Goal: Information Seeking & Learning: Learn about a topic

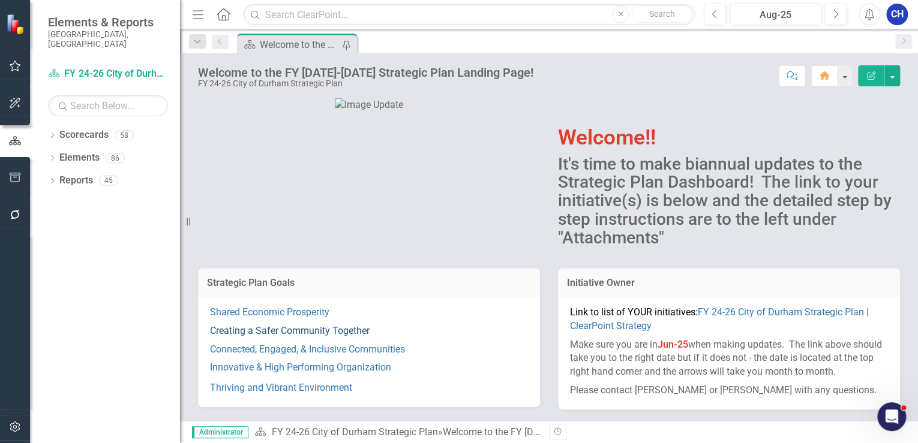
click at [317, 328] on link "Creating a Safer Community Together" at bounding box center [290, 330] width 160 height 11
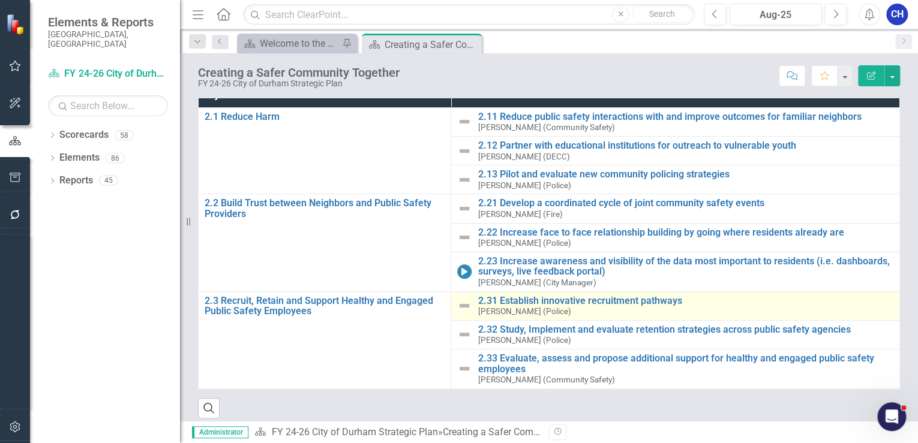
scroll to position [132, 0]
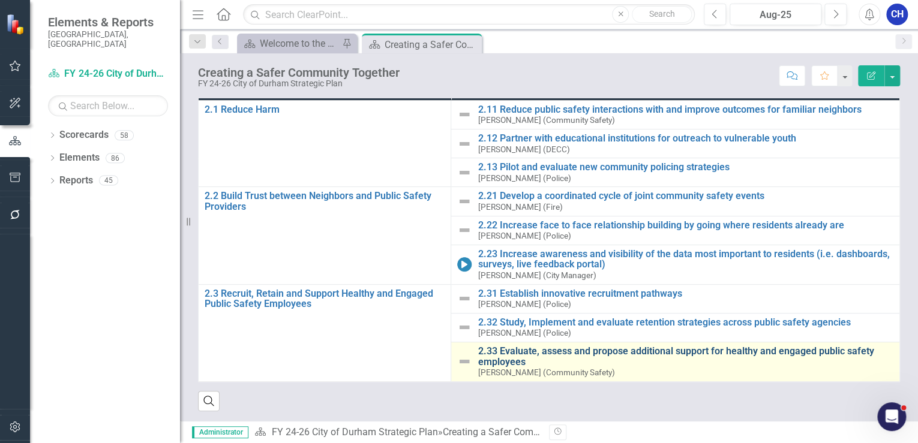
click at [507, 348] on link "2.33 Evaluate, assess and propose additional support for healthy and engaged pu…" at bounding box center [685, 356] width 416 height 21
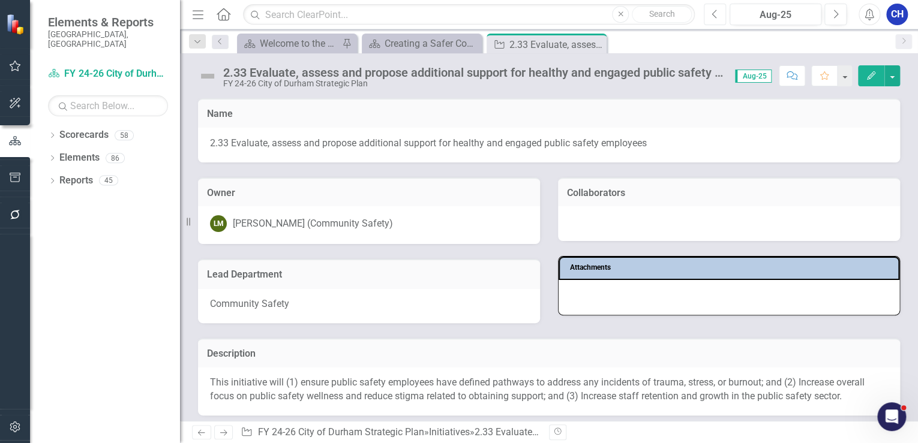
click at [716, 13] on icon "Previous" at bounding box center [714, 14] width 7 height 11
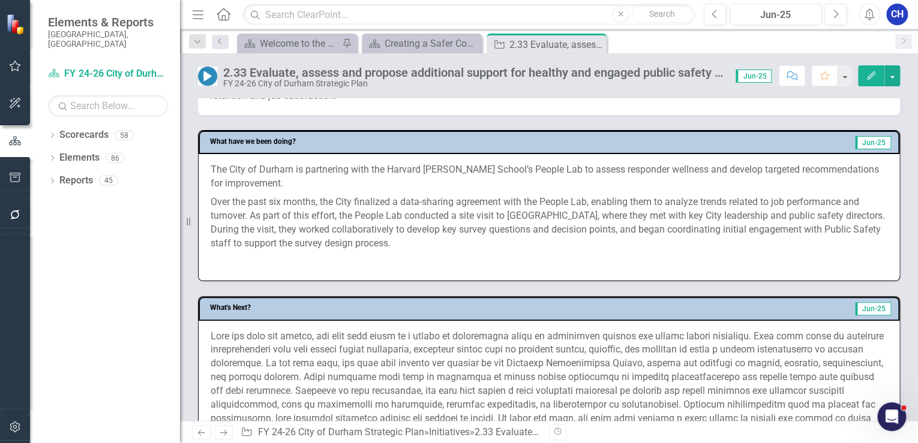
scroll to position [528, 0]
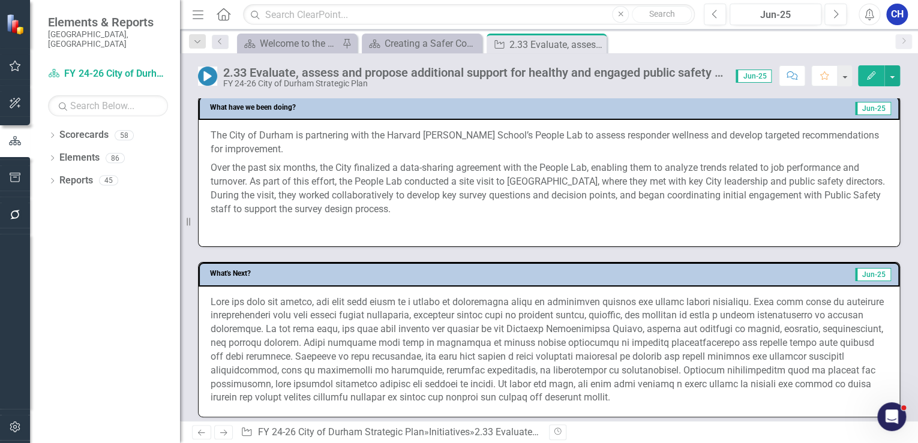
click at [352, 202] on p "Over the past six months, the City finalized a data-sharing agreement with the …" at bounding box center [549, 188] width 677 height 59
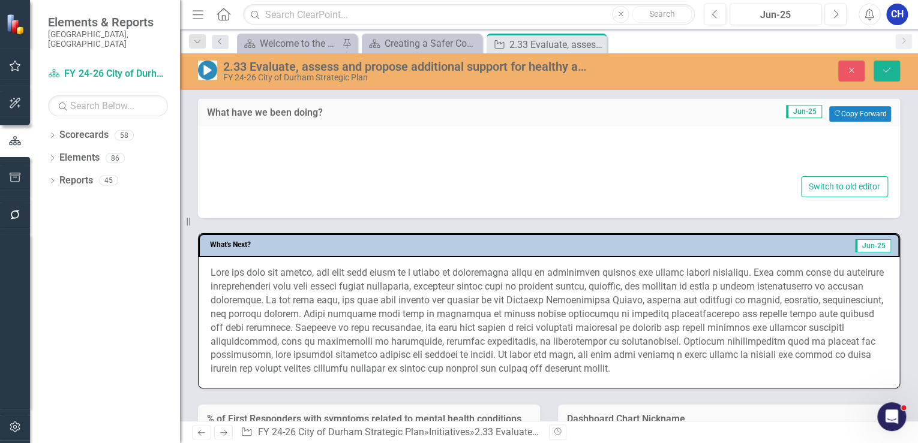
type textarea "<p>The City of Durham is partnering with the Harvard [PERSON_NAME] School’s Peo…"
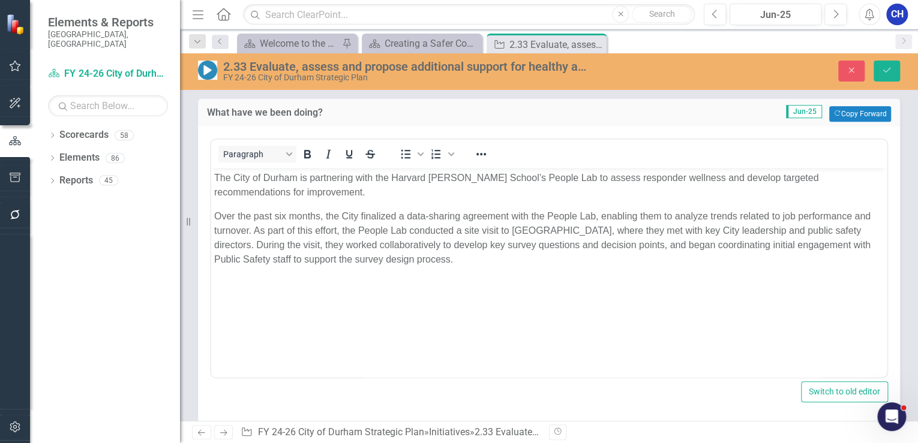
scroll to position [0, 0]
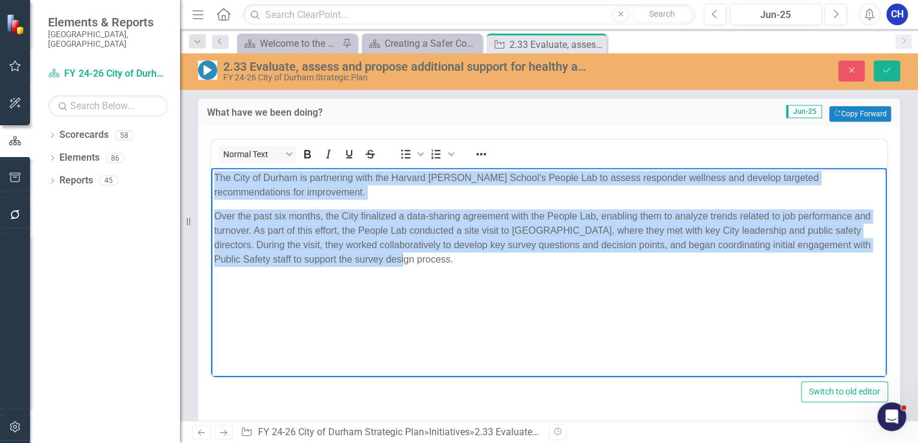
drag, startPoint x: 375, startPoint y: 251, endPoint x: 211, endPoint y: 172, distance: 182.2
click at [211, 172] on body "The City of Durham is partnering with the Harvard [PERSON_NAME] School’s People…" at bounding box center [548, 257] width 675 height 180
copy body "The City of Durham is partnering with the Harvard [PERSON_NAME] School’s People…"
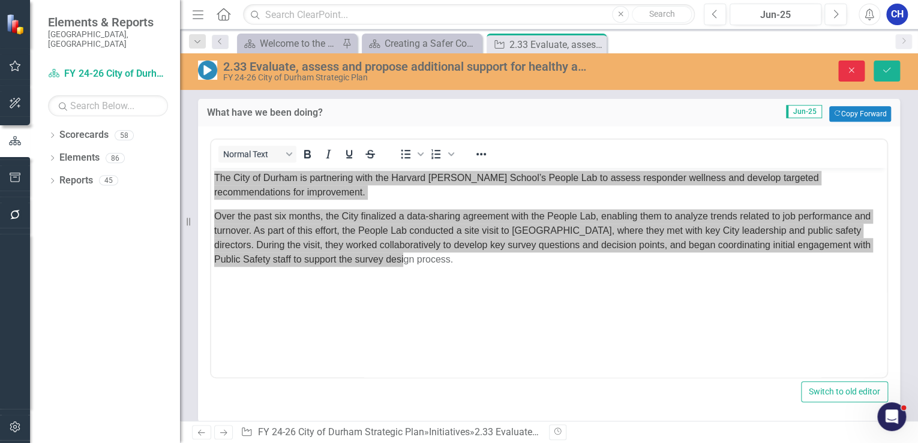
click at [851, 70] on icon "button" at bounding box center [851, 70] width 5 height 5
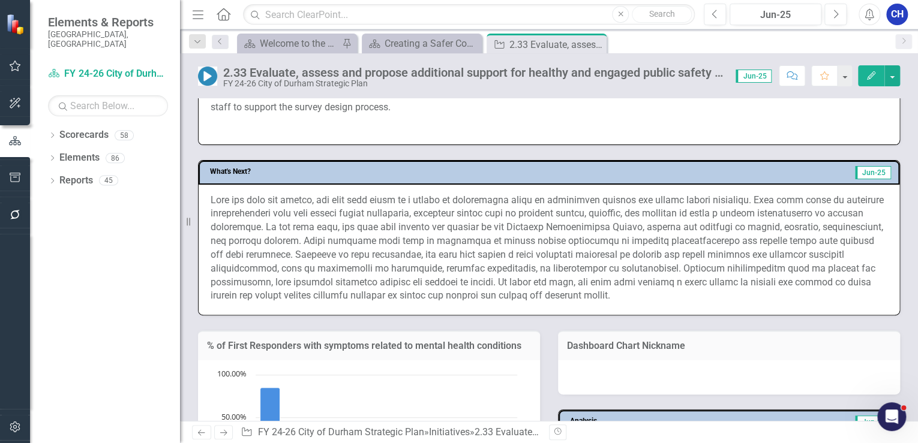
scroll to position [624, 0]
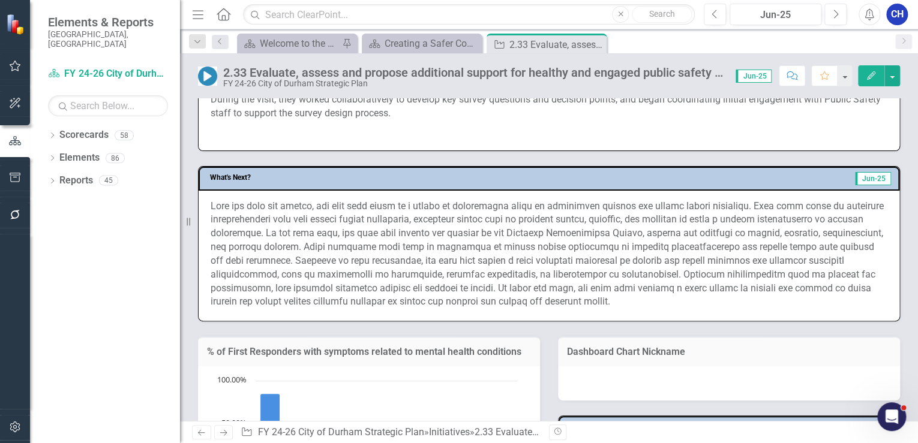
click at [509, 226] on p at bounding box center [549, 255] width 677 height 110
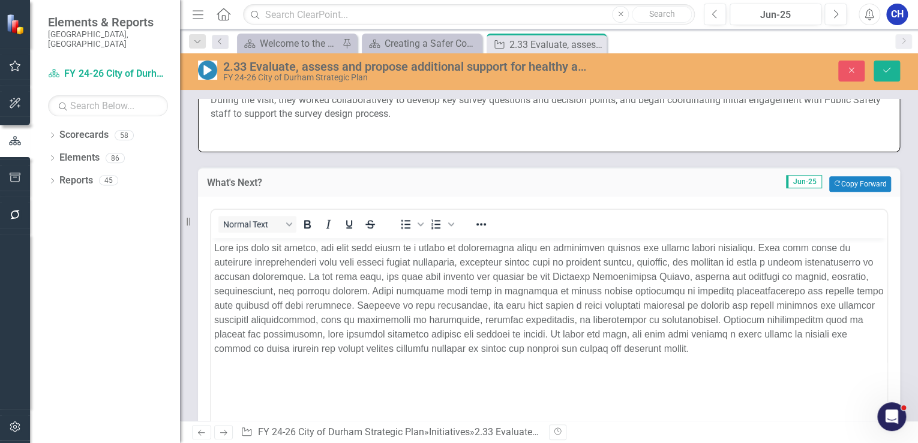
scroll to position [0, 0]
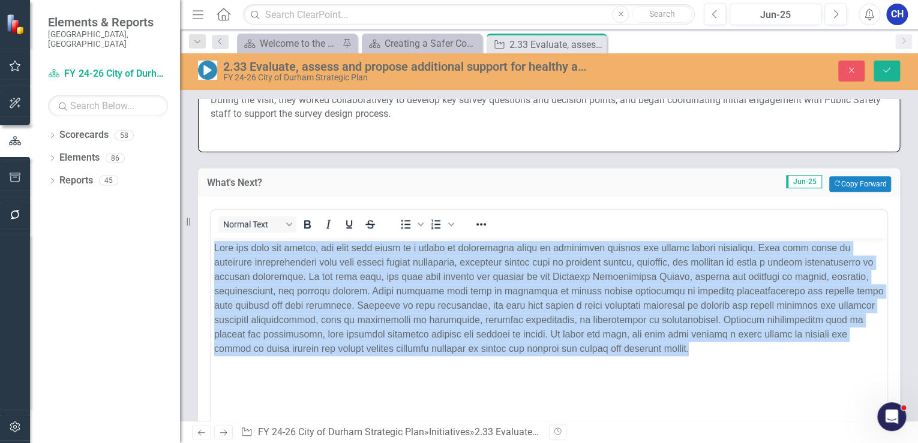
drag, startPoint x: 642, startPoint y: 347, endPoint x: 176, endPoint y: 227, distance: 480.6
click at [211, 238] on html at bounding box center [548, 328] width 675 height 180
copy p "Over the next six months, the team will focus on a series of coordinated steps …"
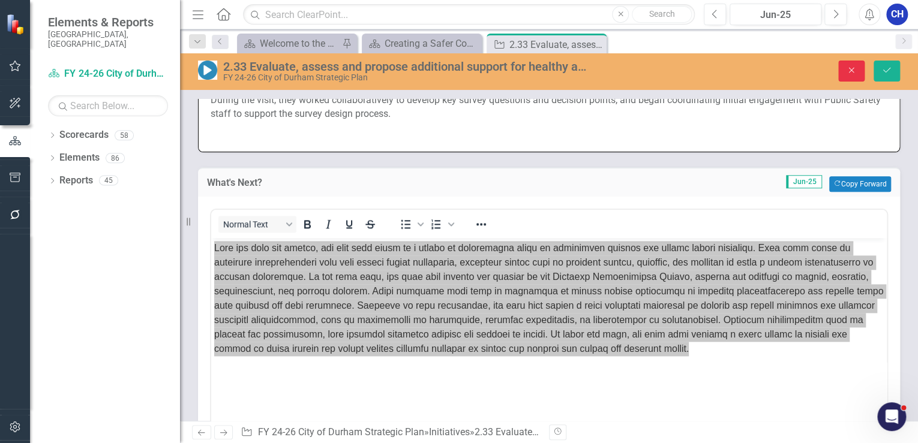
click at [841, 73] on button "Close" at bounding box center [851, 71] width 26 height 21
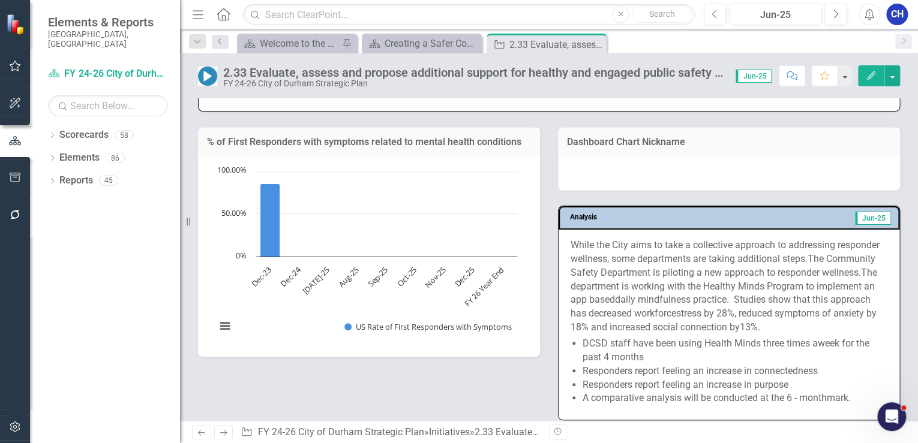
scroll to position [864, 0]
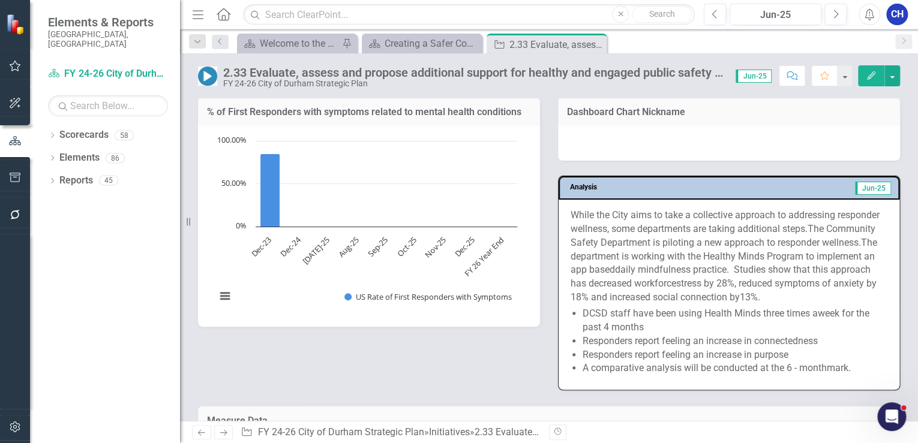
click at [663, 278] on span "daily mindfulness practice. Studies show that this approach has decreased workf…" at bounding box center [720, 276] width 300 height 25
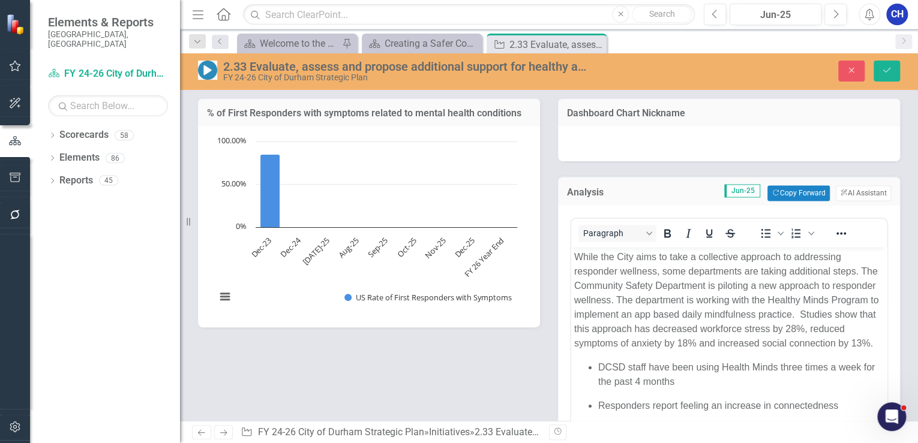
scroll to position [0, 0]
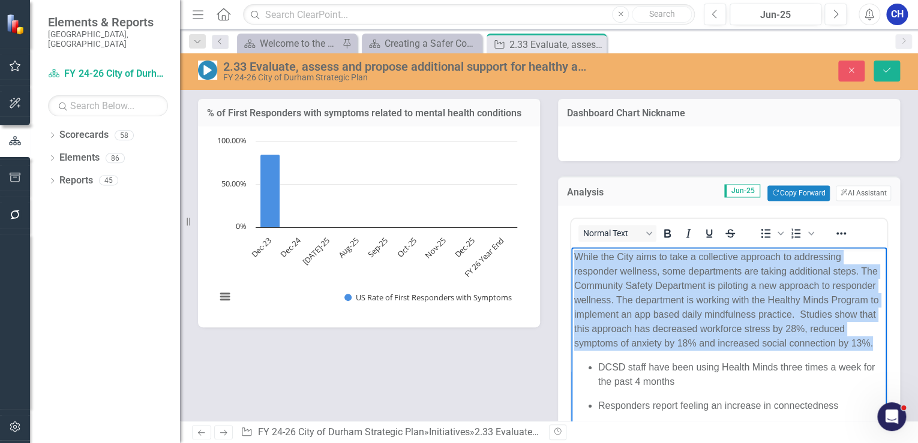
drag, startPoint x: 735, startPoint y: 354, endPoint x: 572, endPoint y: 252, distance: 192.4
click at [572, 252] on body "While the City aims to take a collective approach to addressing responder welln…" at bounding box center [728, 360] width 315 height 227
copy p "While the City aims to take a collective approach to addressing responder welln…"
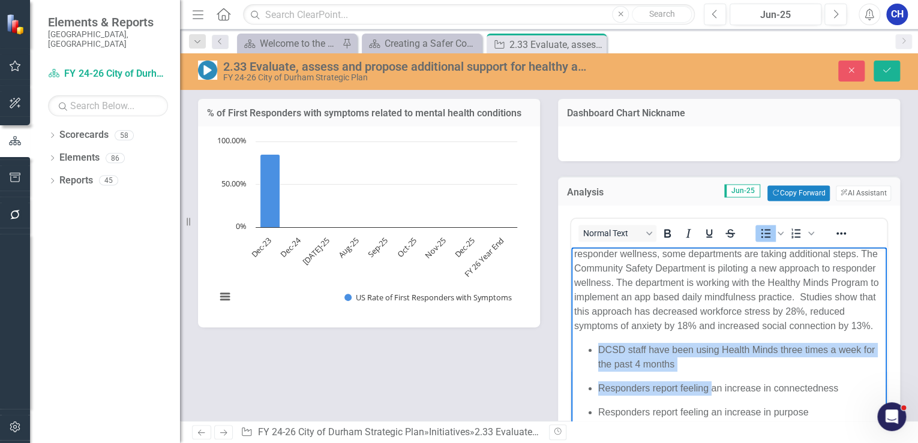
scroll to position [912, 0]
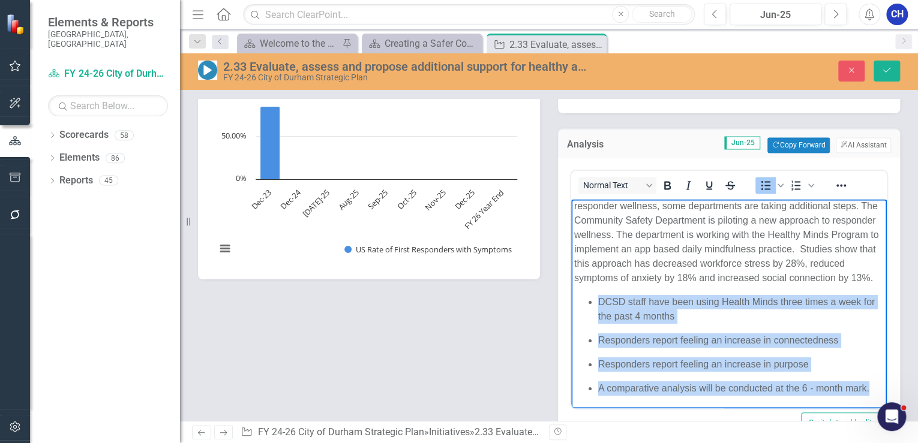
drag, startPoint x: 596, startPoint y: 297, endPoint x: 871, endPoint y: 396, distance: 293.1
click at [871, 396] on body "While the City aims to take a collective approach to addressing responder welln…" at bounding box center [728, 295] width 315 height 227
copy ul "DCSD staff have been using Health Minds three times a week for the past 4 month…"
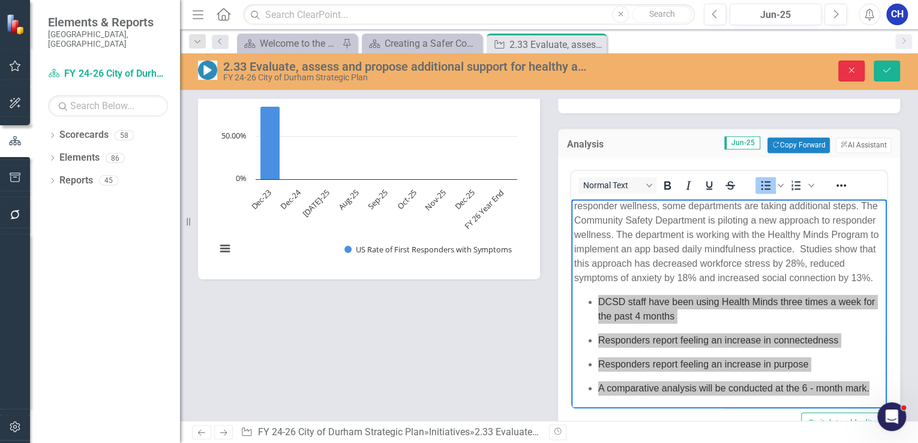
click at [856, 70] on icon "Close" at bounding box center [851, 70] width 11 height 8
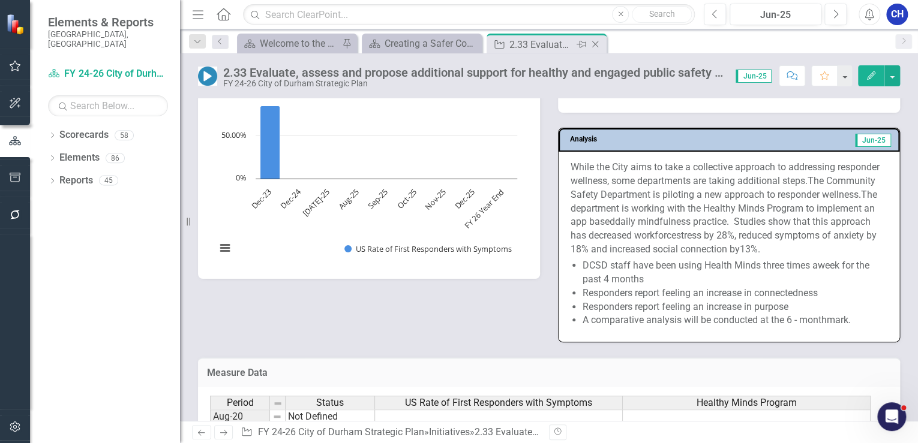
click at [599, 42] on icon "Close" at bounding box center [595, 45] width 12 height 10
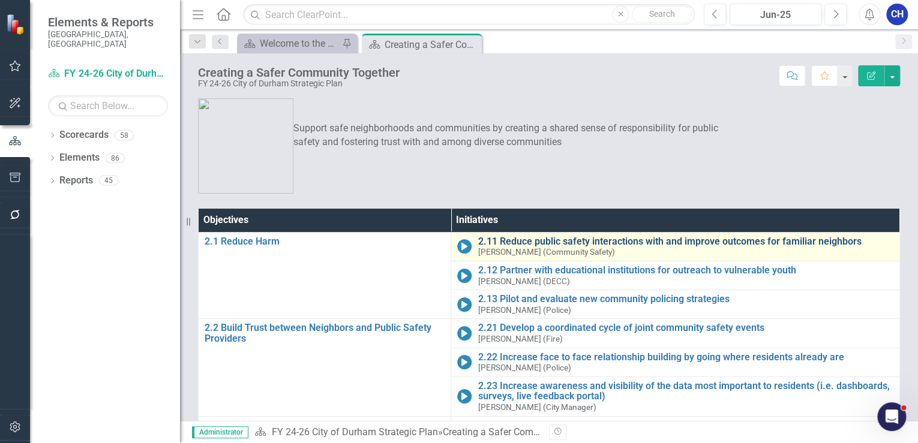
click at [524, 241] on link "2.11 Reduce public safety interactions with and improve outcomes for familiar n…" at bounding box center [685, 241] width 416 height 11
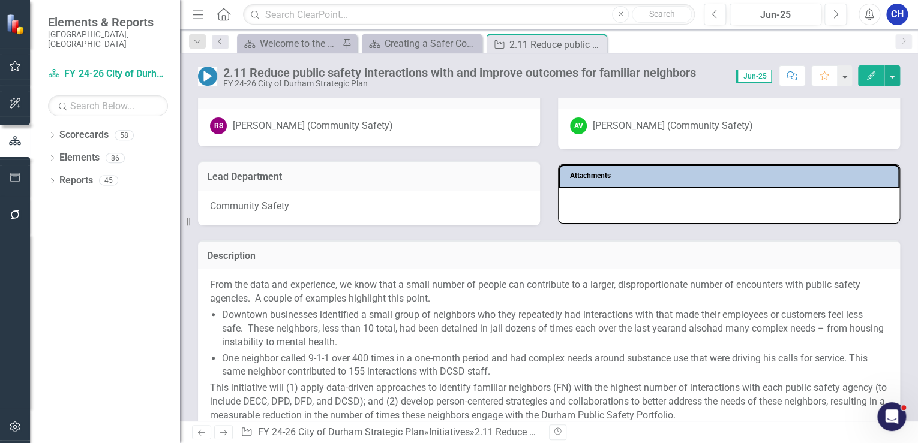
scroll to position [192, 0]
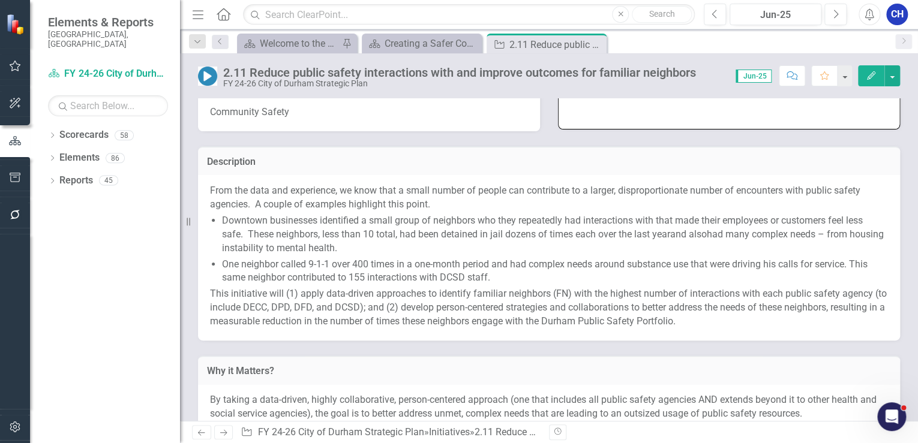
click at [419, 232] on span "Downtown businesses identified a small group of neighbors who they repeatedly h…" at bounding box center [542, 227] width 641 height 25
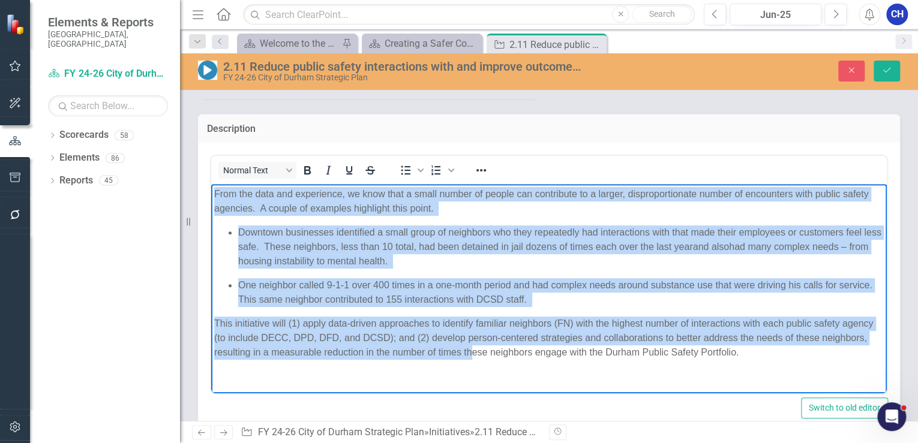
scroll to position [240, 0]
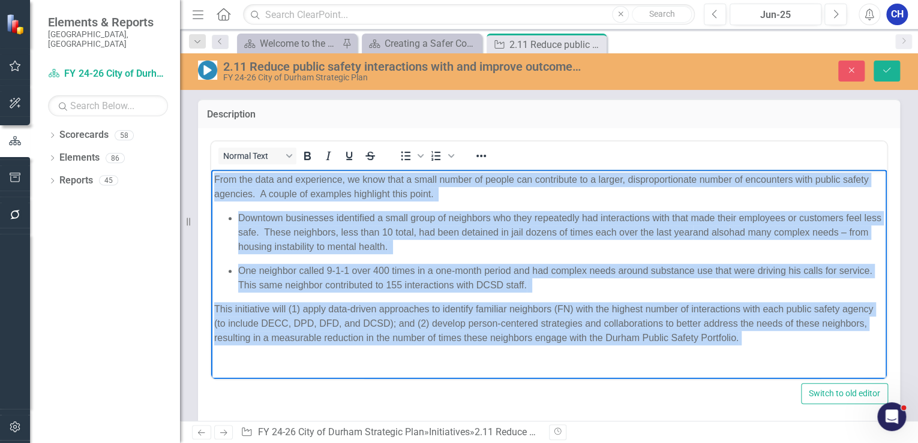
drag, startPoint x: 211, startPoint y: 181, endPoint x: 761, endPoint y: 355, distance: 577.0
click at [761, 355] on body "From the data and experience, we know that a small number of people can contrib…" at bounding box center [548, 263] width 675 height 188
copy body "Lore ips dolo sit ametconsec, ad elit sedd e tempo incidi ut labore etd magnaal…"
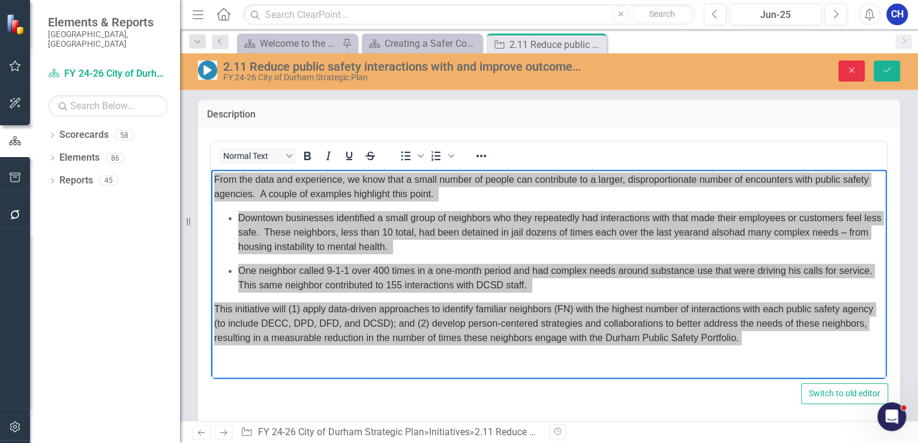
click at [854, 77] on button "Close" at bounding box center [851, 71] width 26 height 21
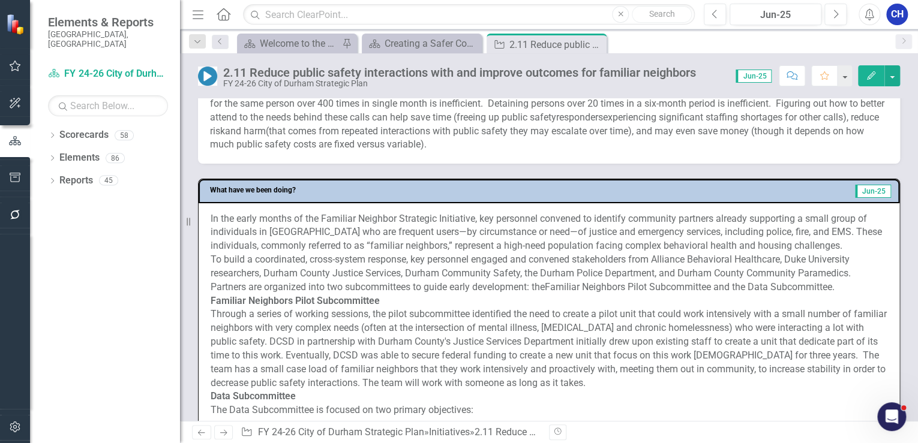
scroll to position [528, 0]
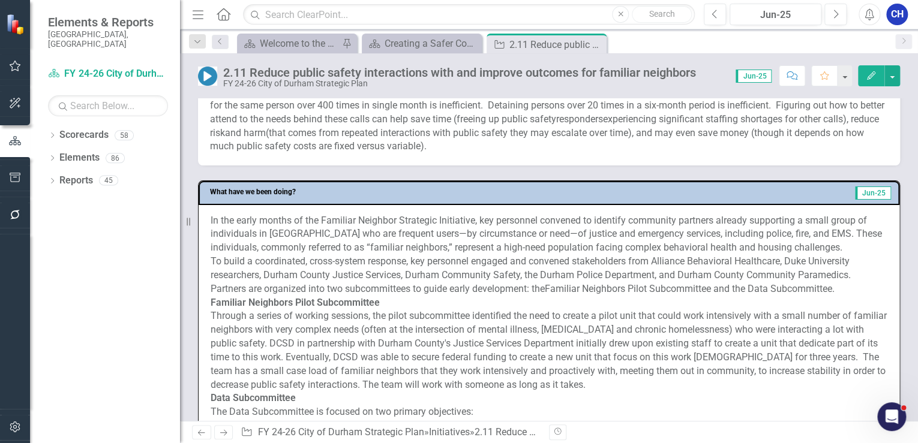
click at [271, 273] on span "To build a coordinated, cross-system response, key personnel engaged and conven…" at bounding box center [531, 275] width 640 height 39
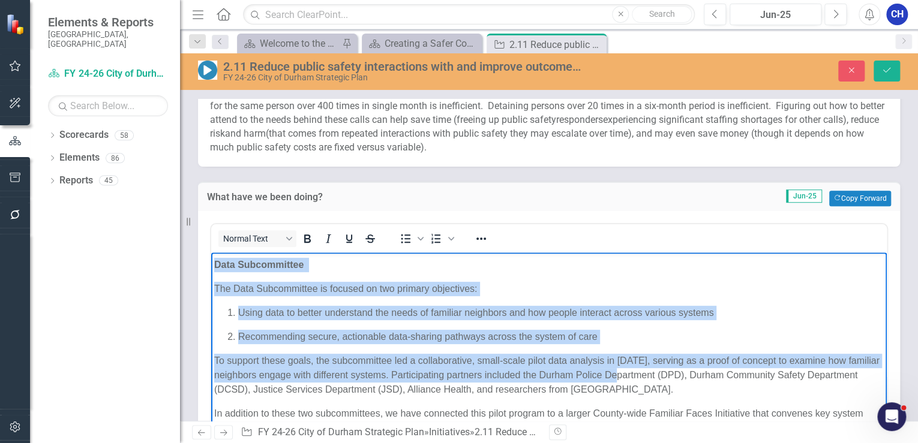
scroll to position [672, 0]
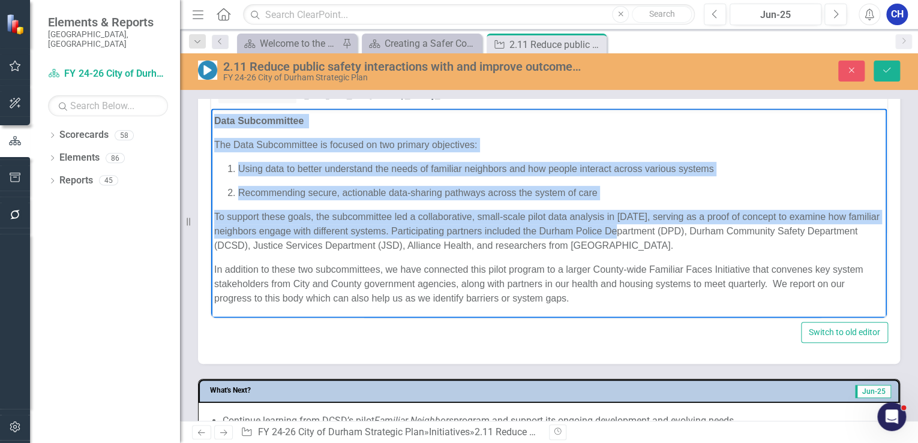
drag, startPoint x: 213, startPoint y: 118, endPoint x: 585, endPoint y: 303, distance: 415.5
click at [585, 303] on body "In the early months of the Familiar Neighbor Strategic Initiative, key personne…" at bounding box center [548, 101] width 675 height 433
copy body "Lo ips dolor sitame co adi Elitsedd Eiusmodt Incididun Utlaboreet, dol magnaali…"
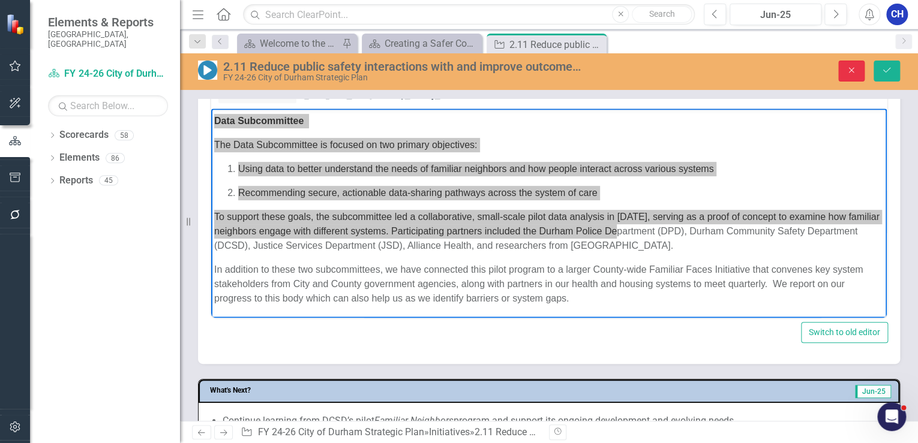
click at [862, 70] on button "Close" at bounding box center [851, 71] width 26 height 21
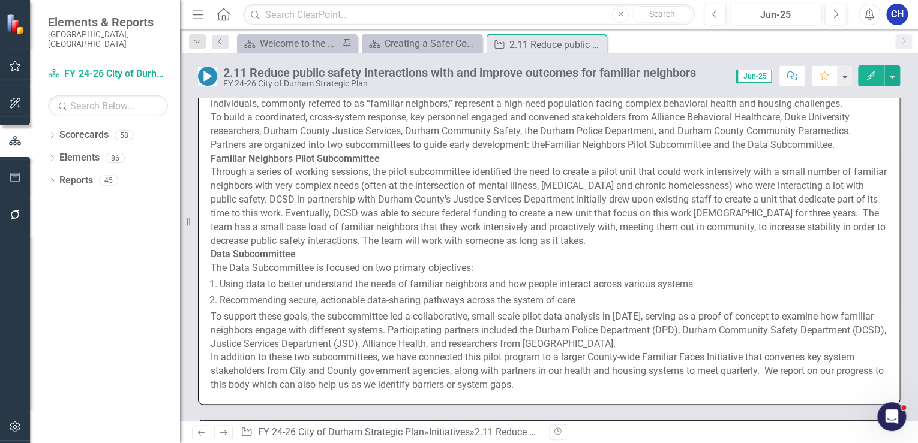
scroll to position [666, 0]
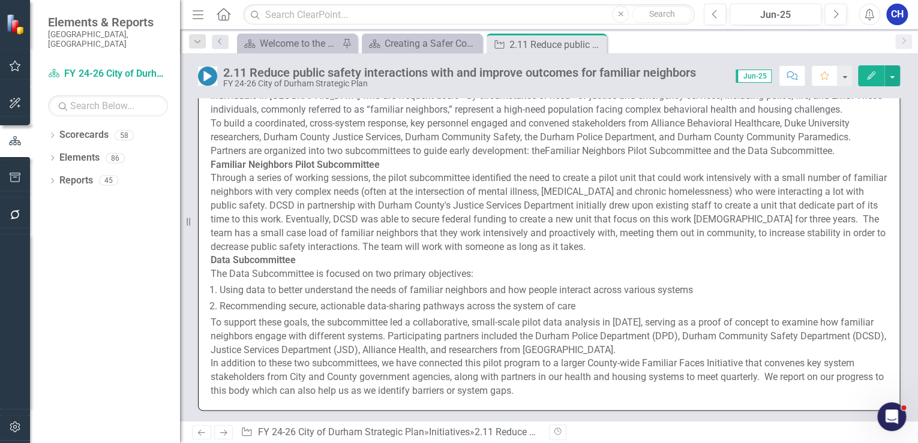
click at [259, 301] on span "Recommending secure, actionable data-sharing pathways across the system of care" at bounding box center [398, 305] width 356 height 11
click at [259, 300] on span "Recommending secure, actionable data-sharing pathways across the system of care" at bounding box center [398, 305] width 356 height 11
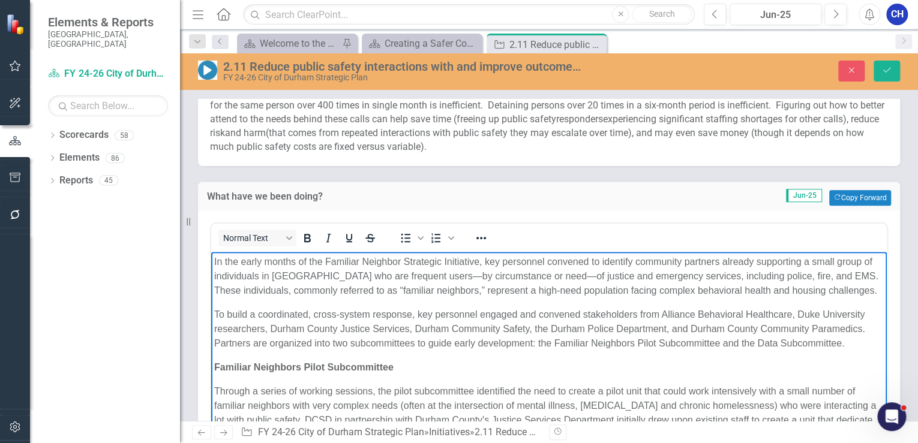
scroll to position [528, 0]
drag, startPoint x: 558, startPoint y: 438, endPoint x: 408, endPoint y: 494, distance: 160.5
copy body "Lo ips dolor sitame co adi Elitsedd Eiusmodt Incididun Utlaboreet, dol magnaali…"
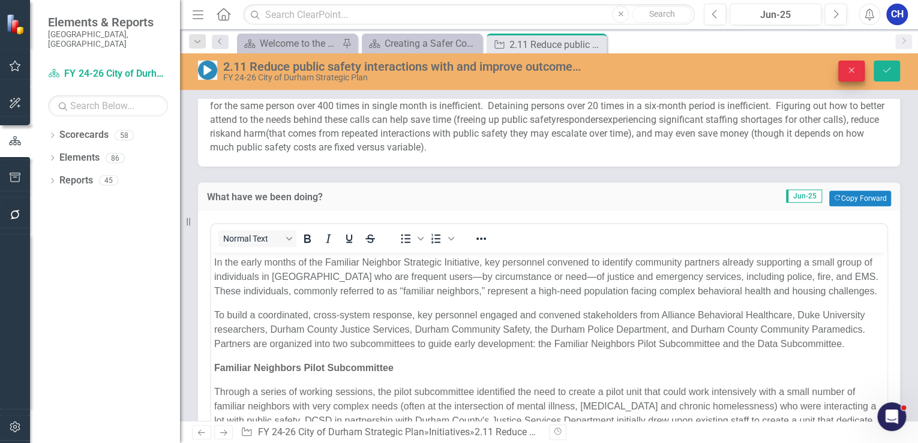
click at [848, 70] on icon "Close" at bounding box center [851, 70] width 11 height 8
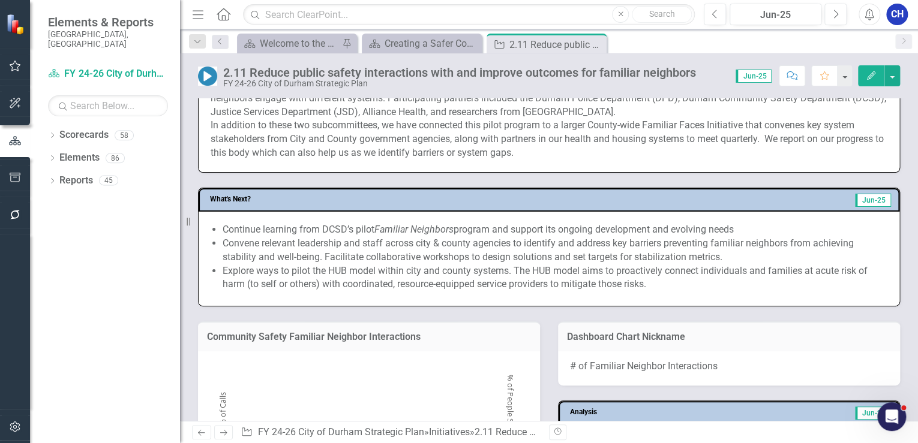
scroll to position [960, 0]
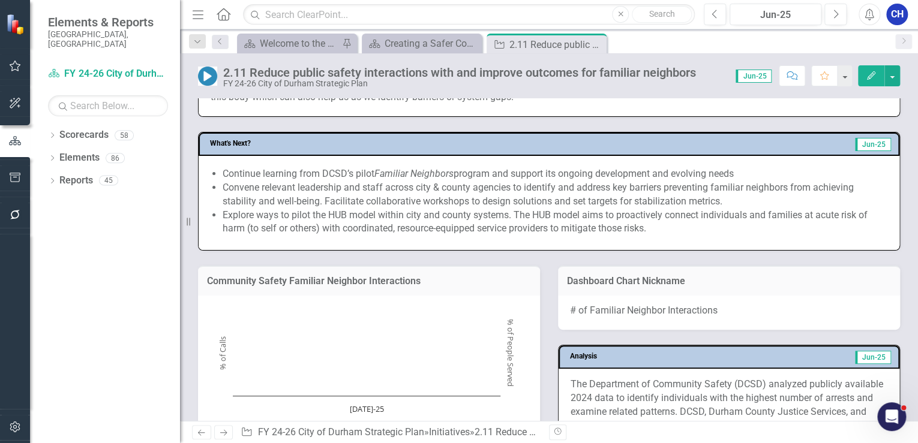
click at [538, 184] on div "Convene relevant leadership and staff across city & county agencies to identify…" at bounding box center [555, 195] width 665 height 28
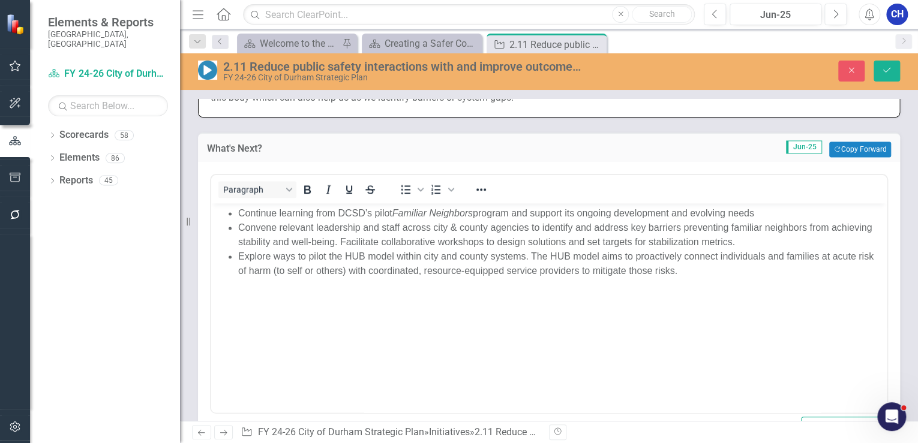
scroll to position [0, 0]
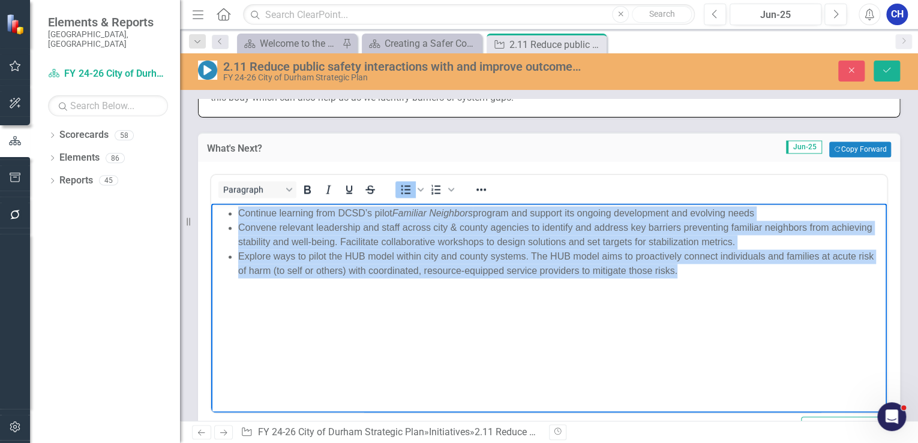
drag, startPoint x: 608, startPoint y: 254, endPoint x: 507, endPoint y: 387, distance: 166.5
click at [258, 203] on html "Continue learning from DCSD’s pilot Familiar Neighbors program and support its …" at bounding box center [548, 293] width 675 height 180
copy ul "Continue learning from DCSD’s pilot Familiar Neighbors program and support its …"
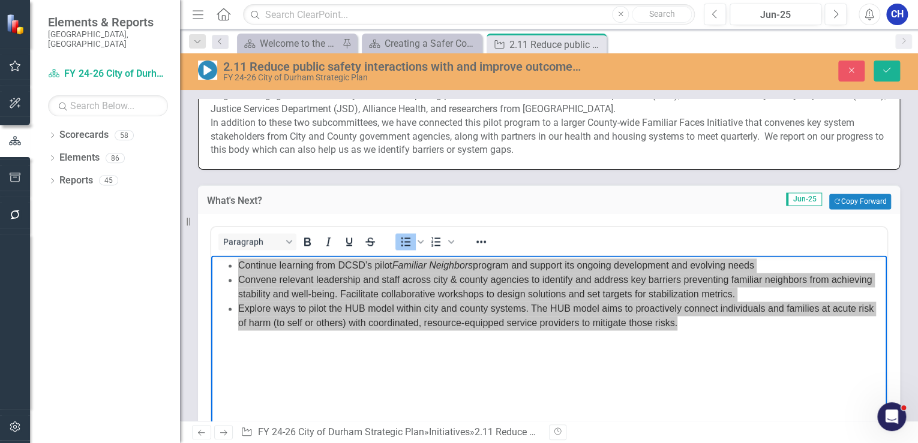
scroll to position [912, 0]
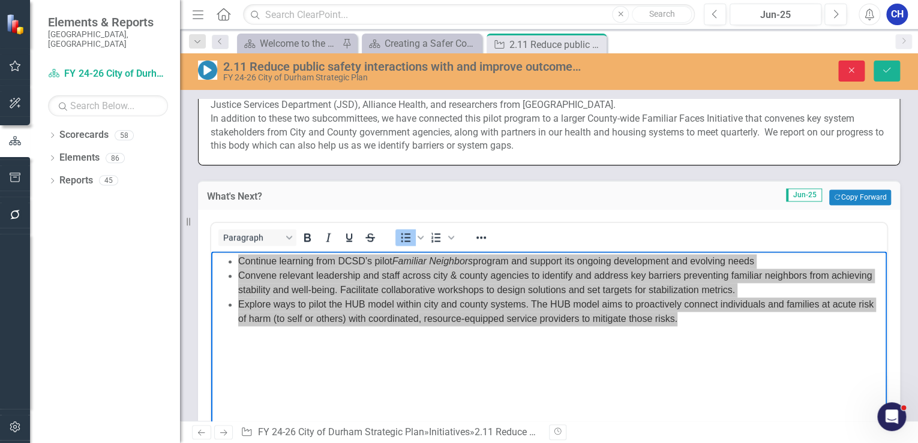
click at [859, 66] on button "Close" at bounding box center [851, 71] width 26 height 21
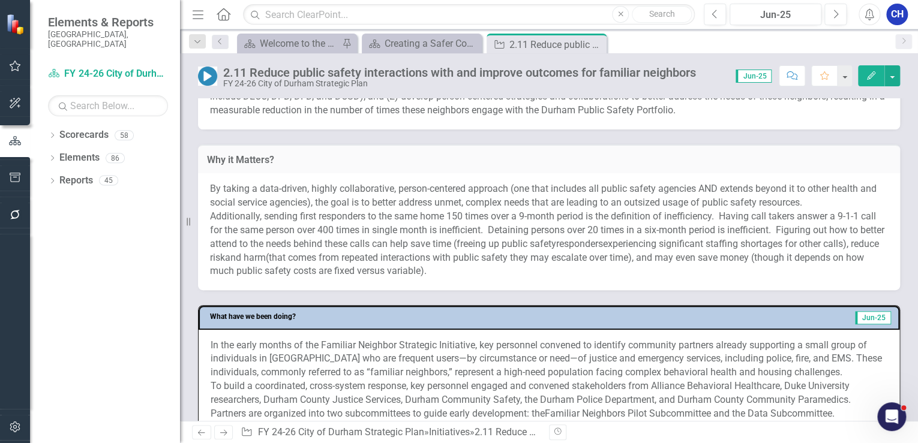
scroll to position [528, 0]
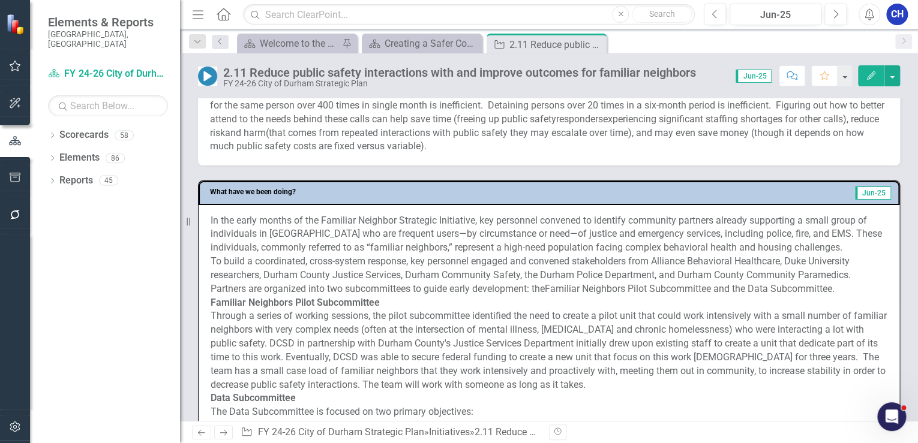
click at [409, 331] on span "Through a series of working sessions, the pilot subcommittee identified the nee…" at bounding box center [549, 350] width 676 height 80
click at [409, 330] on span "Through a series of working sessions, the pilot subcommittee identified the nee…" at bounding box center [549, 350] width 676 height 80
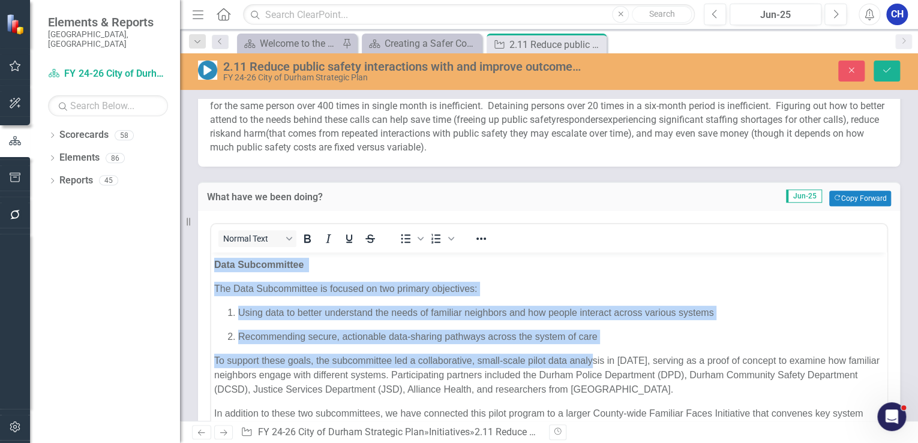
scroll to position [720, 0]
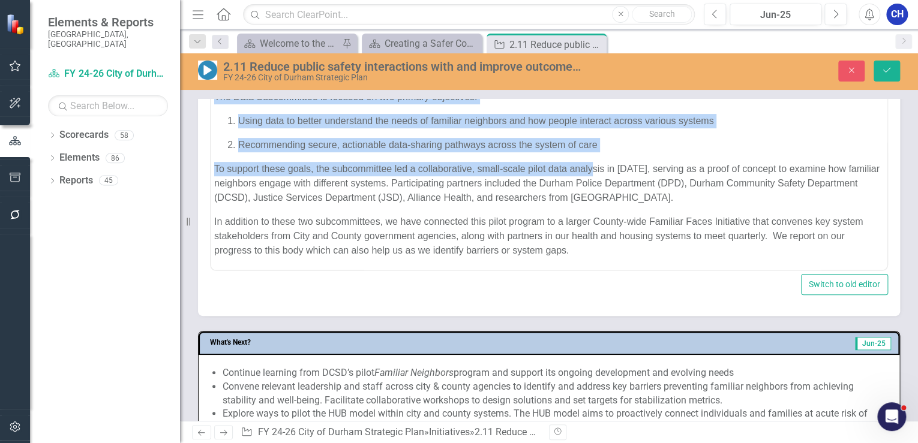
drag, startPoint x: 214, startPoint y: 69, endPoint x: 625, endPoint y: 254, distance: 451.3
click at [625, 254] on body "In the early months of the Familiar Neighbor Strategic Initiative, key personne…" at bounding box center [548, 53] width 675 height 433
copy body "Lo ips dolor sitame co adi Elitsedd Eiusmodt Incididun Utlaboreet, dol magnaali…"
click at [646, 264] on body "In the early months of the Familiar Neighbor Strategic Initiative, key personne…" at bounding box center [548, 53] width 675 height 433
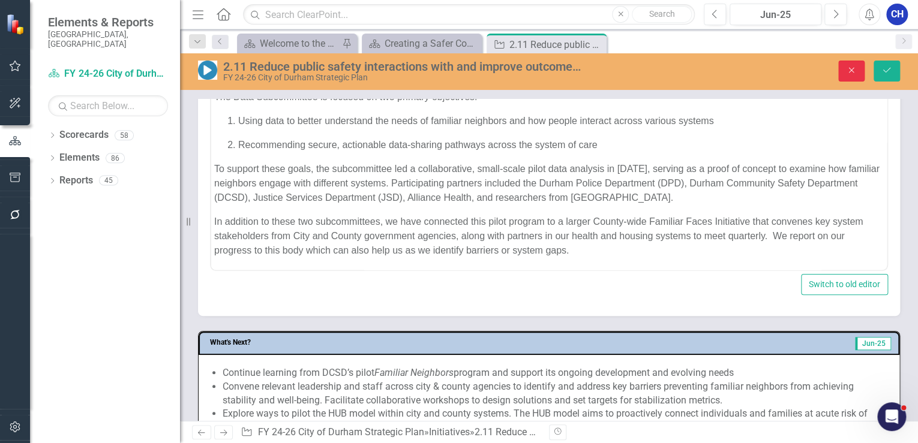
click at [846, 70] on icon "Close" at bounding box center [851, 70] width 11 height 8
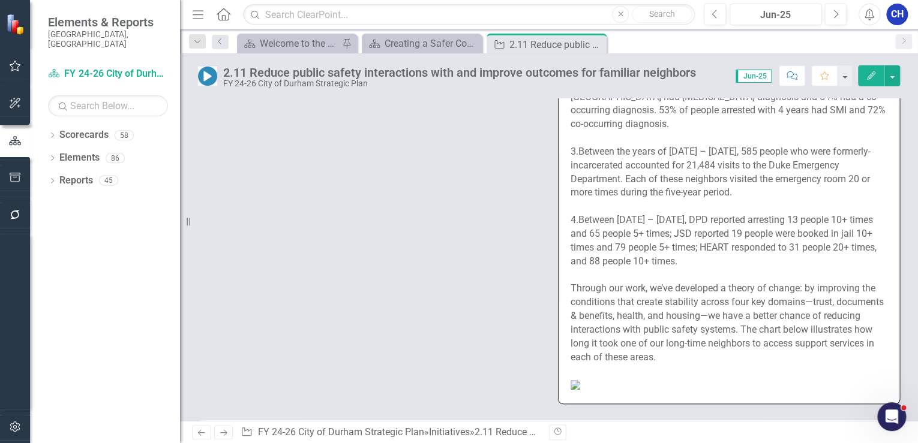
scroll to position [1625, 0]
